Goal: Information Seeking & Learning: Find specific page/section

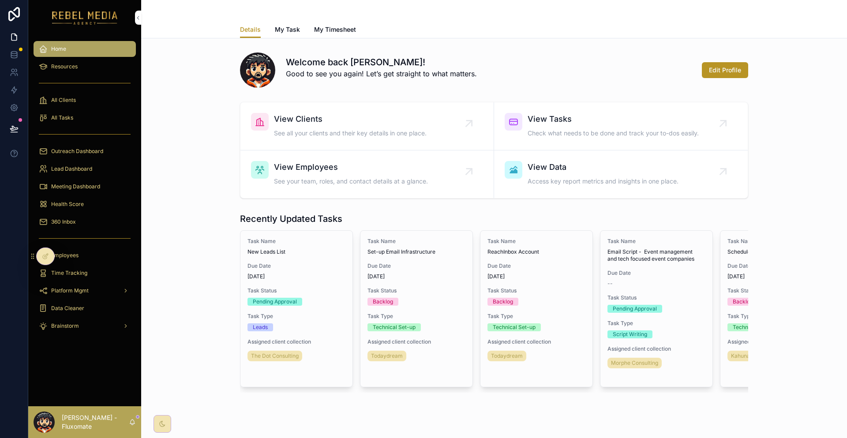
click at [93, 162] on div "Lead Dashboard" at bounding box center [85, 169] width 92 height 14
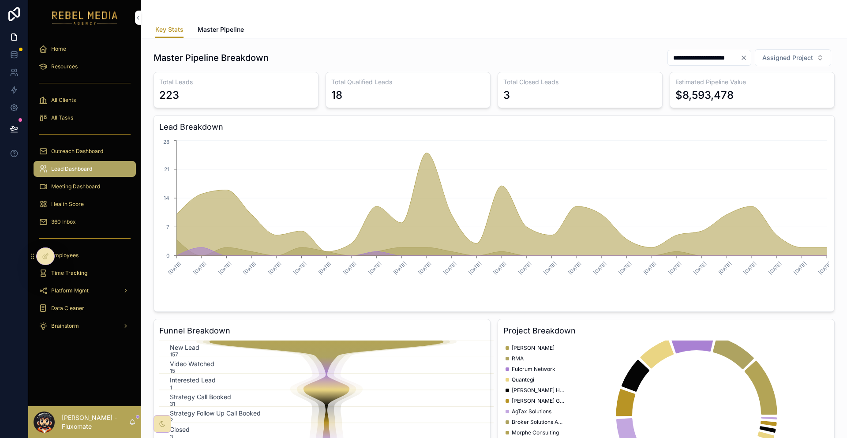
click at [230, 26] on span "Master Pipeline" at bounding box center [221, 29] width 46 height 9
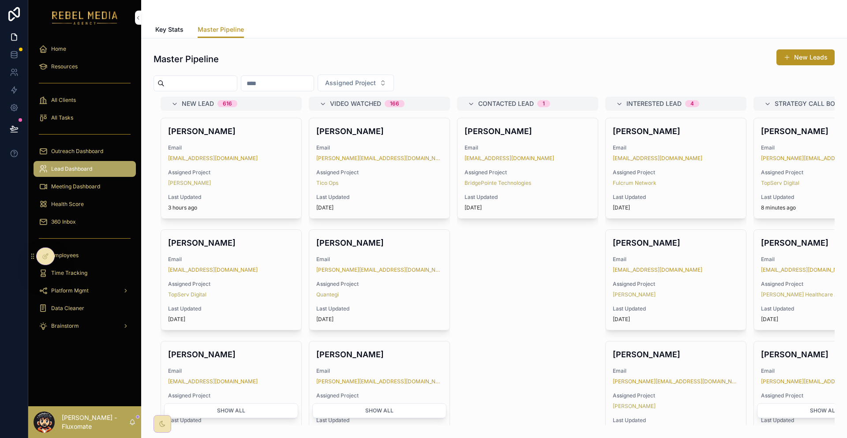
click at [355, 79] on span "Assigned Project" at bounding box center [350, 83] width 51 height 9
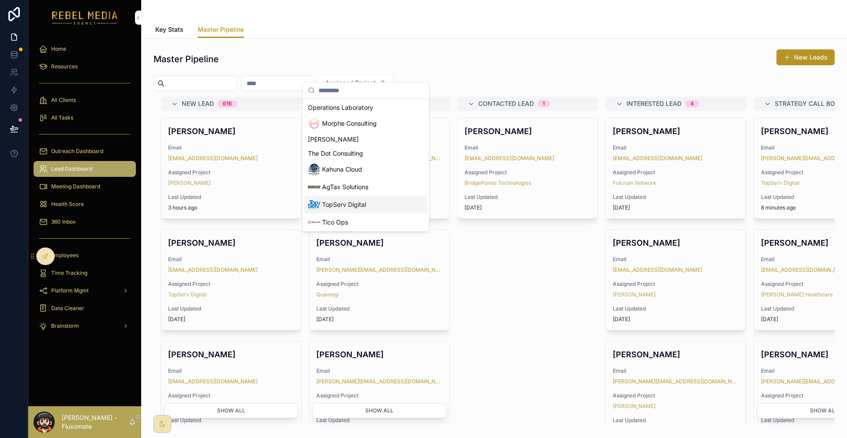
click at [346, 196] on div "TopServ Digital" at bounding box center [365, 205] width 123 height 18
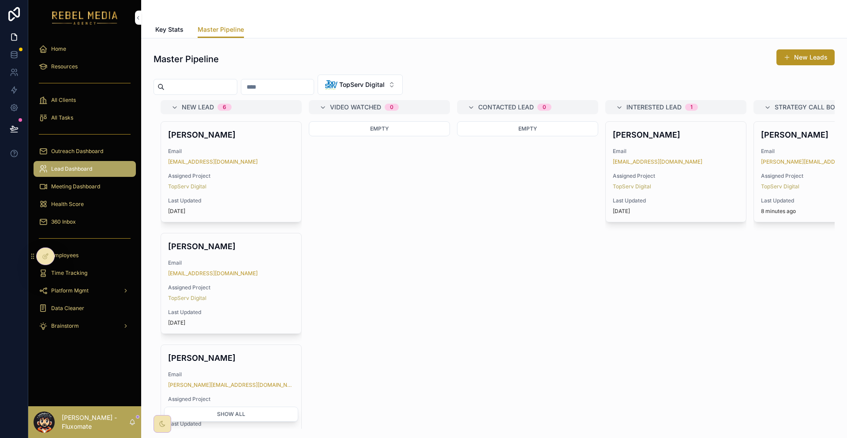
click at [761, 158] on link "[PERSON_NAME][EMAIL_ADDRESS][DOMAIN_NAME]" at bounding box center [824, 161] width 126 height 7
click at [754, 169] on div "[PERSON_NAME] Email [PERSON_NAME][EMAIL_ADDRESS][DOMAIN_NAME] Assigned Project …" at bounding box center [824, 172] width 140 height 100
